Goal: Task Accomplishment & Management: Use online tool/utility

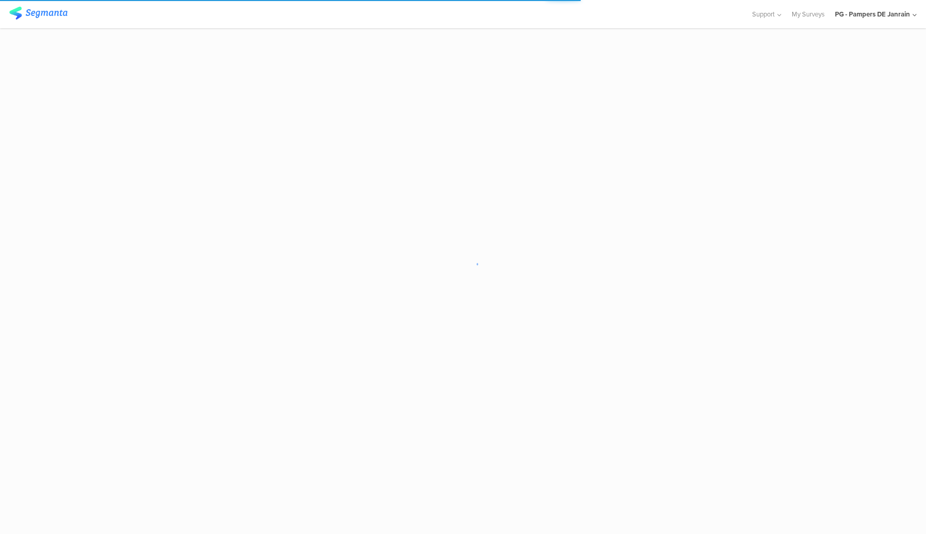
click at [908, 16] on div "PG - Pampers DE Janrain" at bounding box center [872, 14] width 75 height 10
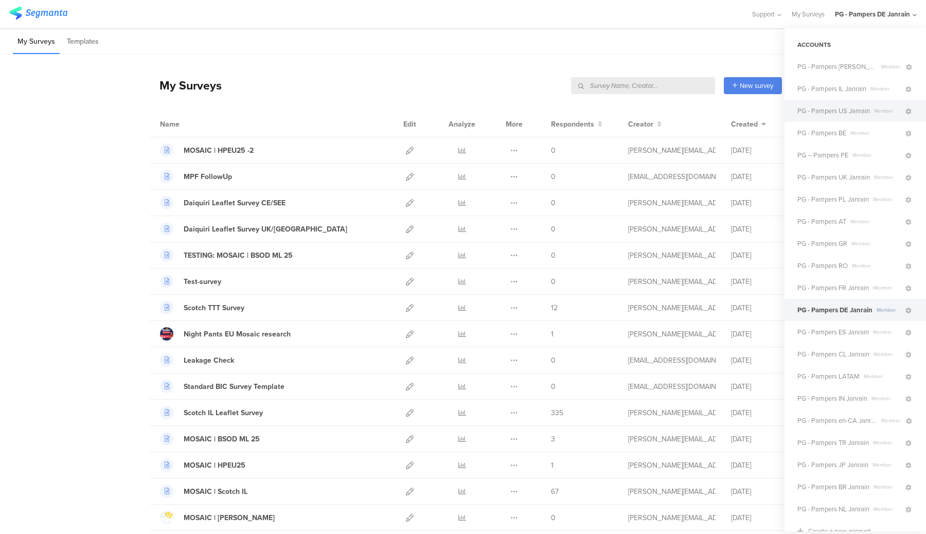
click at [869, 111] on span "PG - Pampers US Janrain" at bounding box center [833, 111] width 73 height 10
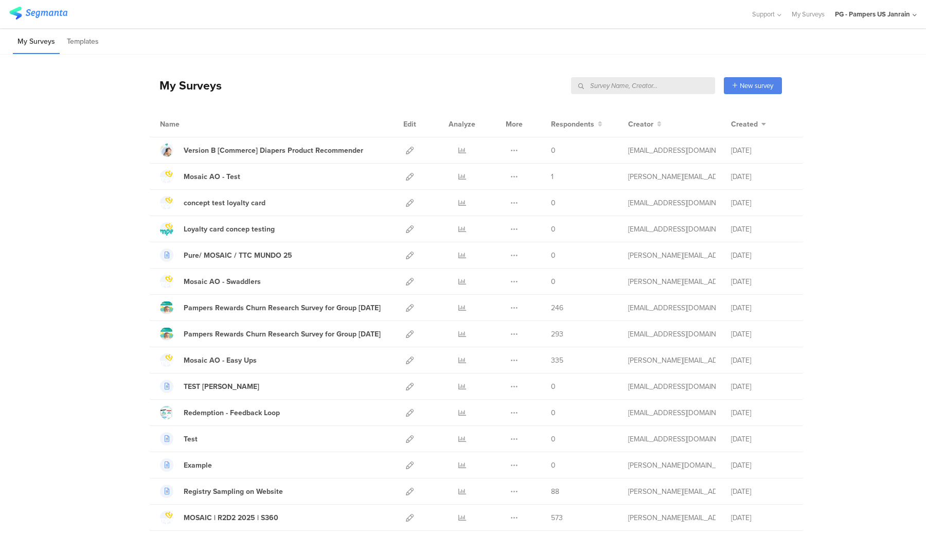
click at [662, 85] on input "text" at bounding box center [643, 85] width 144 height 17
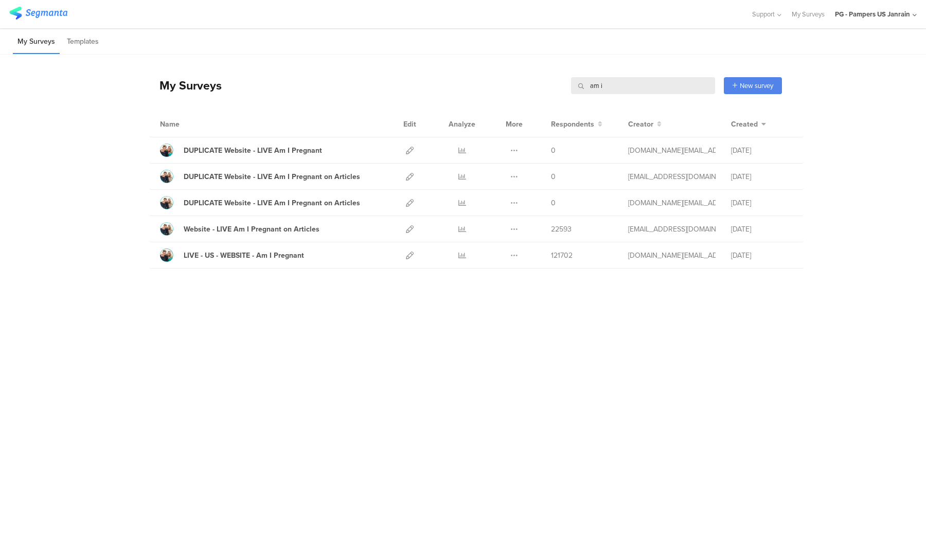
type input "am i"
click at [858, 14] on div "PG - Pampers US Janrain" at bounding box center [872, 14] width 75 height 10
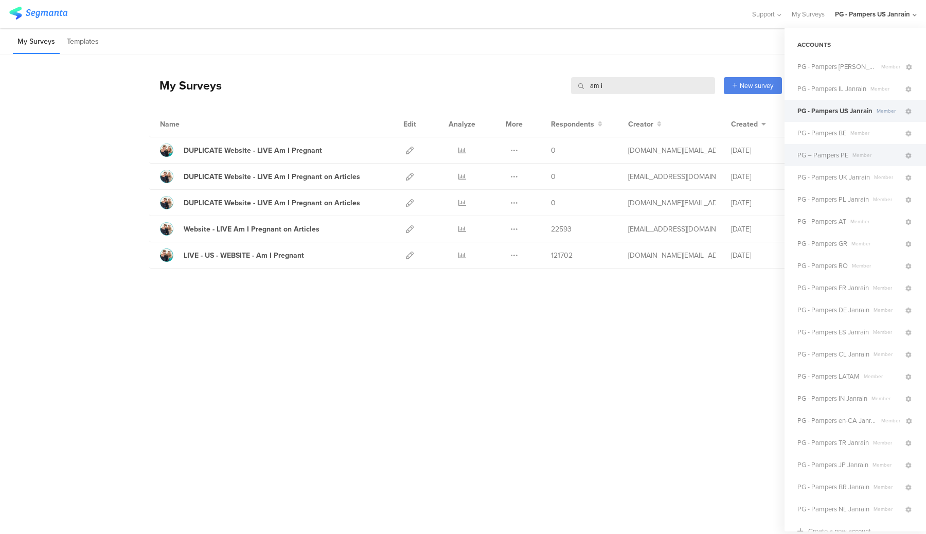
scroll to position [15, 0]
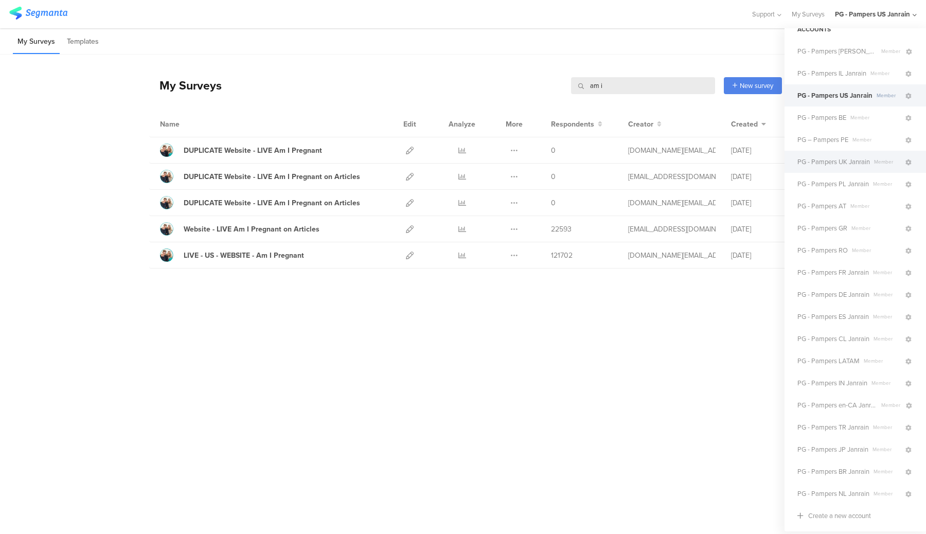
click at [842, 165] on span "PG - Pampers UK Janrain" at bounding box center [833, 162] width 73 height 10
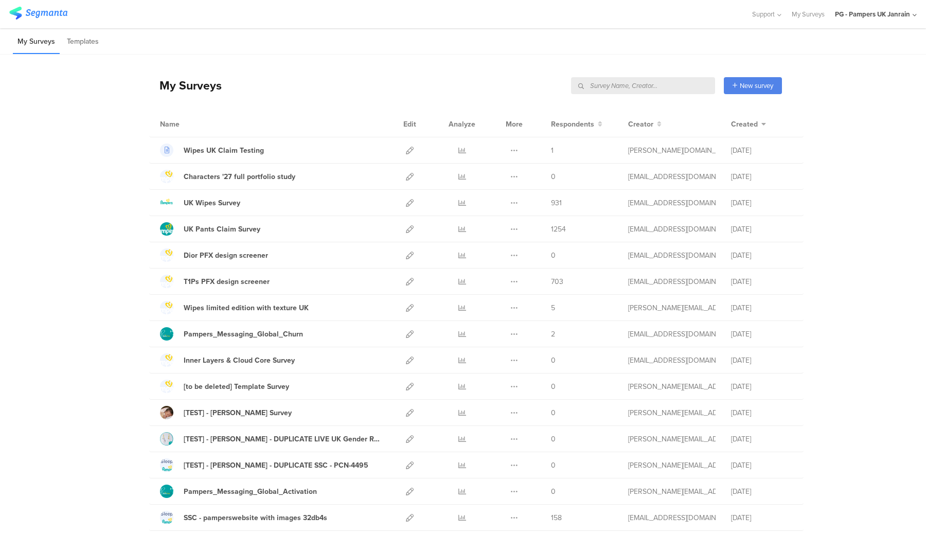
click at [669, 85] on input "text" at bounding box center [643, 85] width 144 height 17
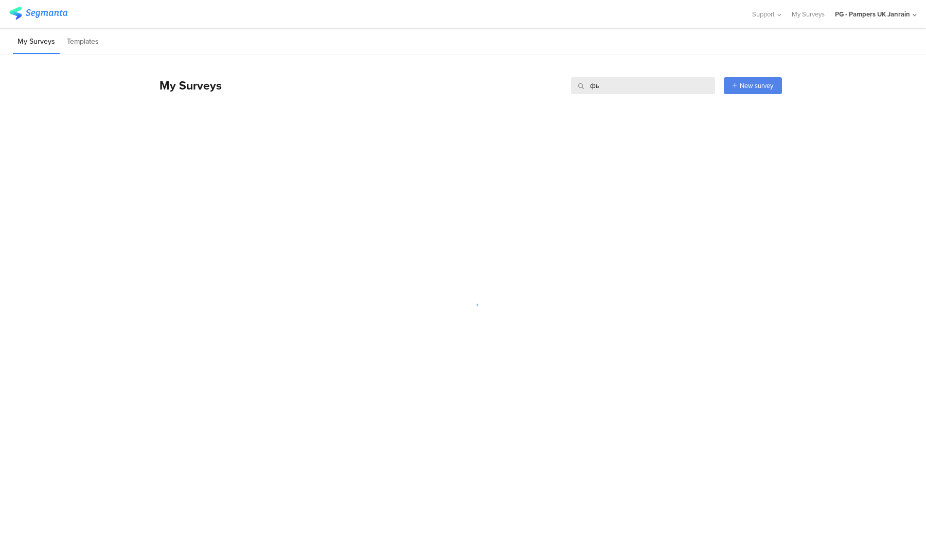
type input "ф"
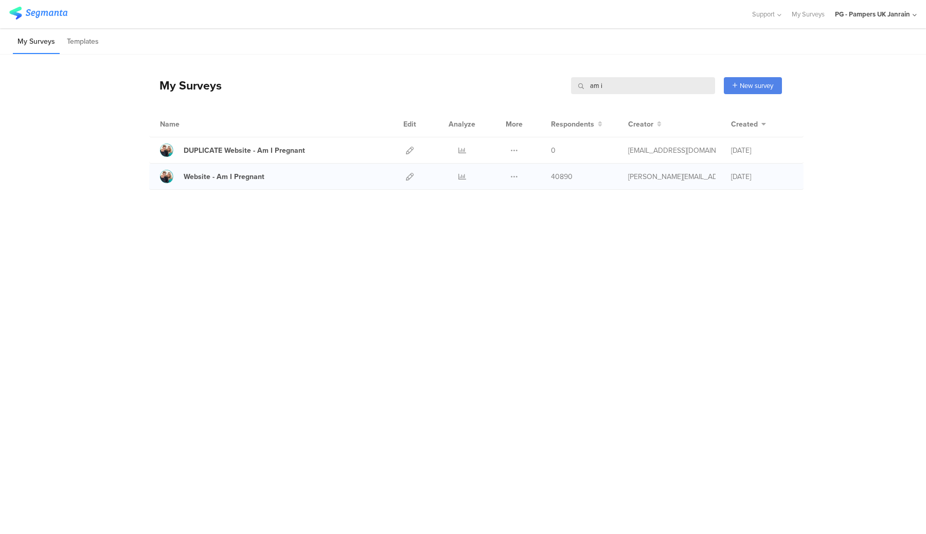
type input "am i"
click at [354, 174] on div "Website - Am I Pregnant" at bounding box center [271, 176] width 223 height 13
click at [230, 178] on div "Website - Am I Pregnant" at bounding box center [224, 176] width 81 height 11
click at [409, 177] on icon at bounding box center [410, 177] width 8 height 8
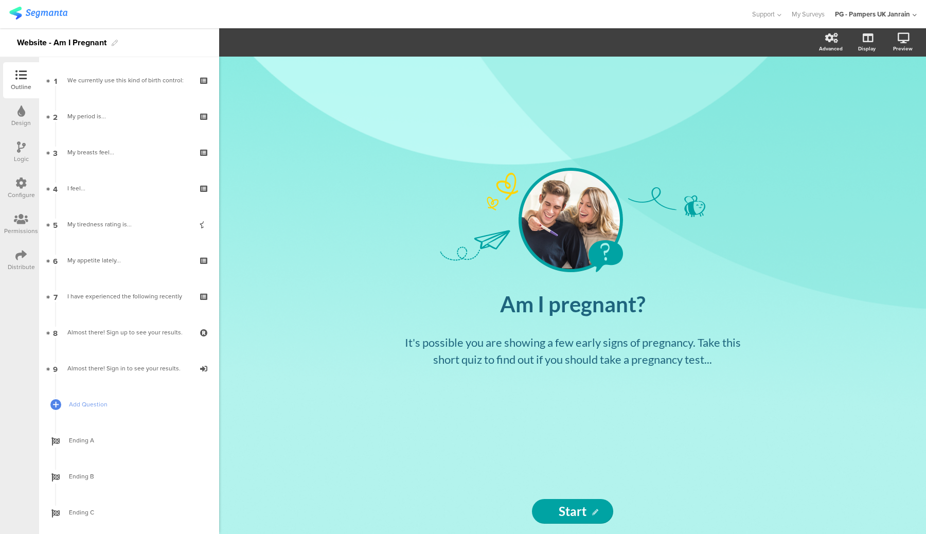
click at [18, 188] on icon at bounding box center [20, 182] width 11 height 11
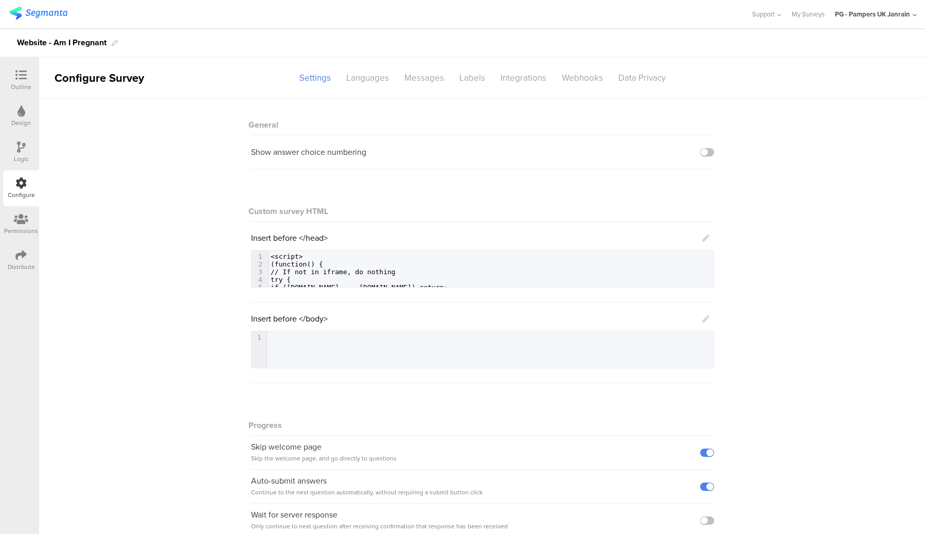
click at [23, 254] on icon at bounding box center [20, 254] width 11 height 11
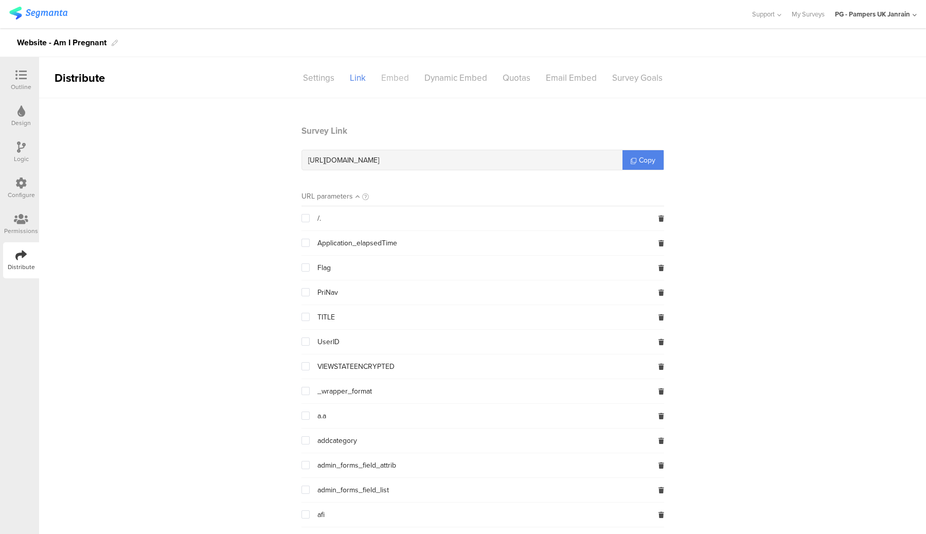
click at [402, 79] on div "Embed" at bounding box center [394, 78] width 43 height 18
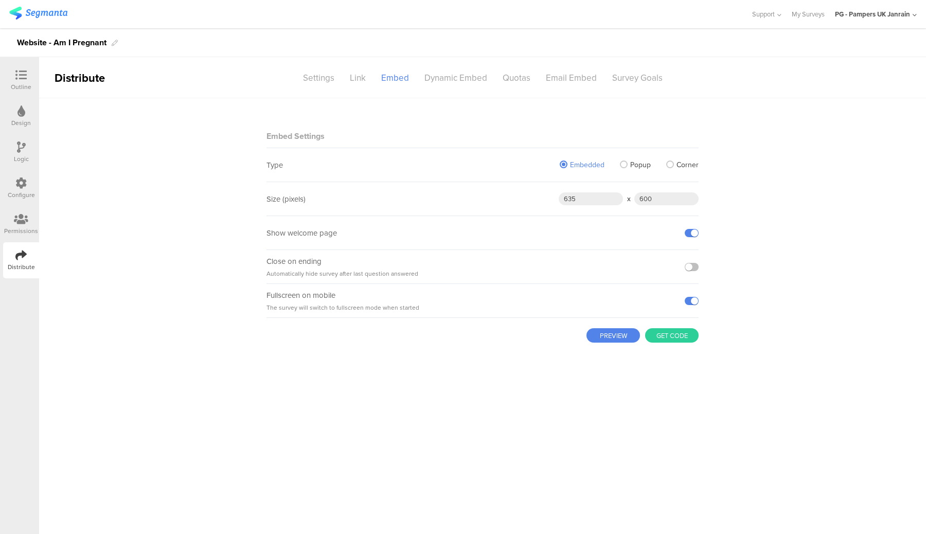
click at [624, 339] on button "PREVIEW" at bounding box center [612, 335] width 53 height 14
click at [450, 75] on div "Dynamic Embed" at bounding box center [456, 78] width 78 height 18
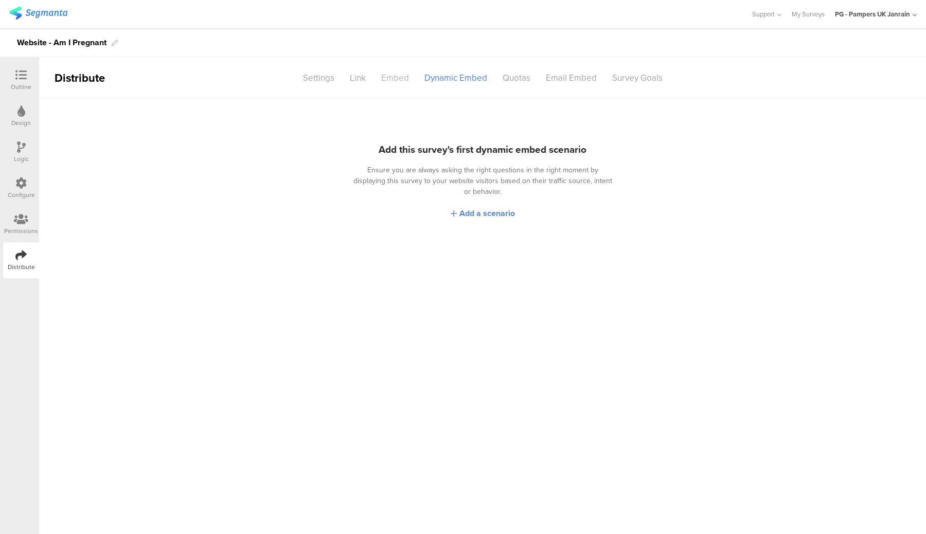
click at [391, 80] on div "Embed" at bounding box center [394, 78] width 43 height 18
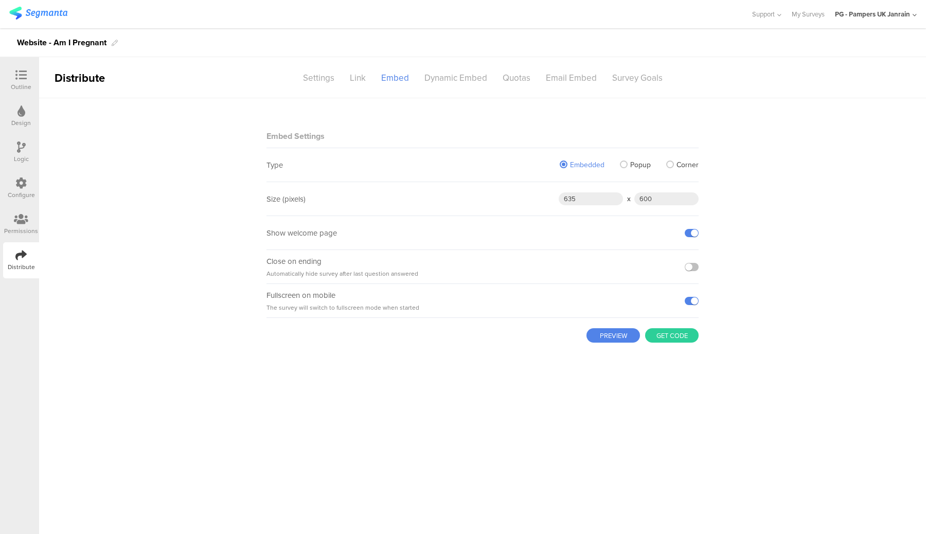
click at [683, 334] on button "Get code" at bounding box center [671, 335] width 53 height 14
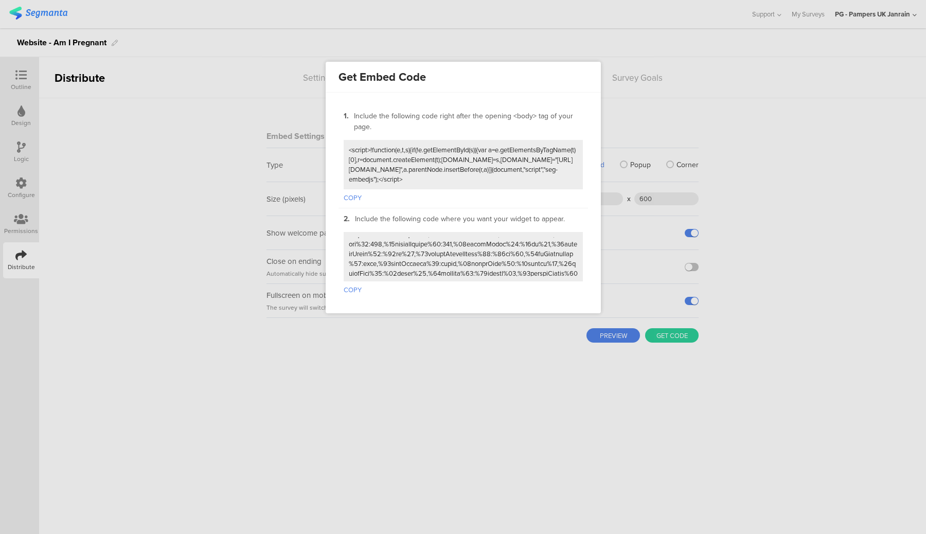
scroll to position [26, 0]
click at [350, 283] on button "COPY" at bounding box center [353, 287] width 18 height 13
click at [763, 104] on div at bounding box center [463, 267] width 926 height 534
